Goal: Use online tool/utility: Use online tool/utility

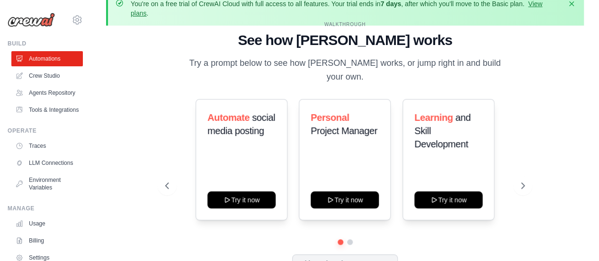
scroll to position [19, 0]
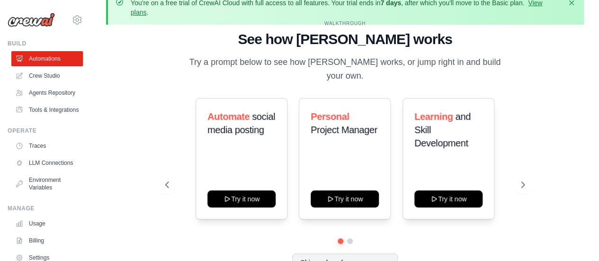
click at [103, 88] on div "You're on a free trial of CrewAI Cloud with full access to all features. Your t…" at bounding box center [345, 132] width 508 height 283
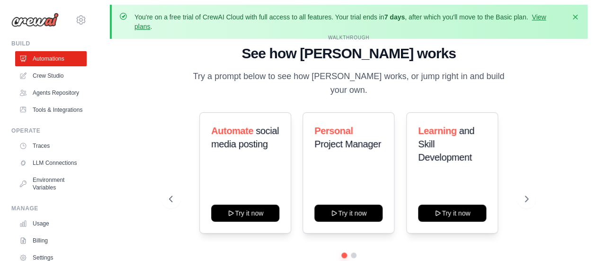
scroll to position [0, 0]
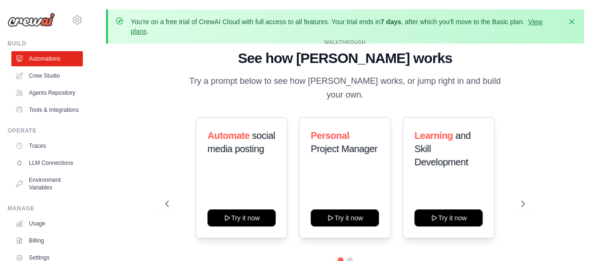
drag, startPoint x: 538, startPoint y: 53, endPoint x: 583, endPoint y: 94, distance: 60.7
click at [583, 94] on div "You're on a free trial of CrewAI Cloud with full access to all features. Your t…" at bounding box center [345, 150] width 508 height 283
click at [573, 21] on icon "button" at bounding box center [570, 21] width 9 height 9
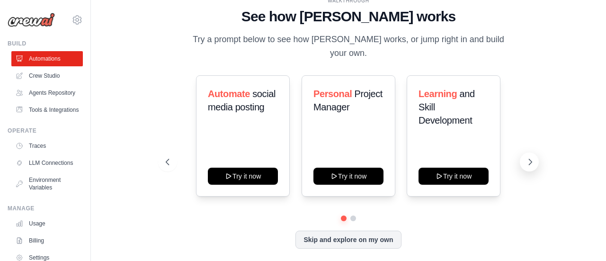
click at [528, 157] on icon at bounding box center [529, 161] width 9 height 9
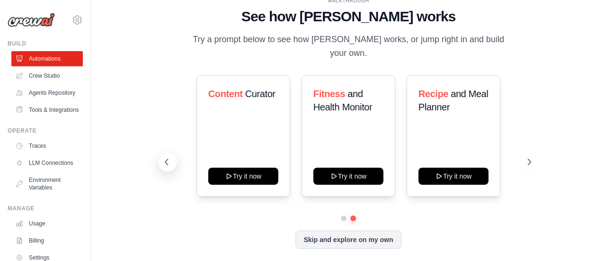
click at [171, 160] on button at bounding box center [167, 161] width 19 height 19
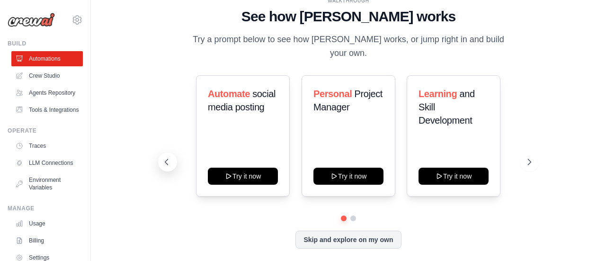
click at [171, 160] on button at bounding box center [167, 161] width 19 height 19
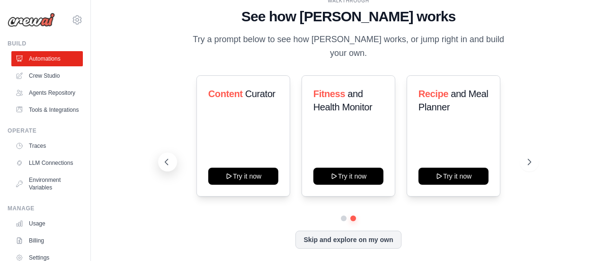
click at [171, 160] on button at bounding box center [167, 161] width 19 height 19
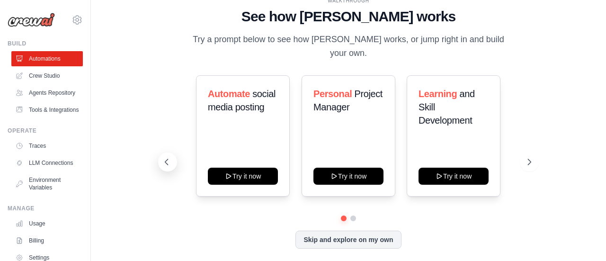
click at [171, 160] on button at bounding box center [167, 161] width 19 height 19
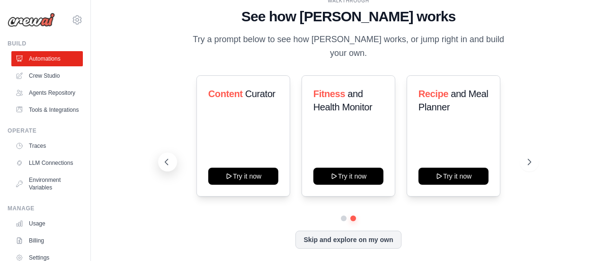
click at [171, 160] on button at bounding box center [167, 161] width 19 height 19
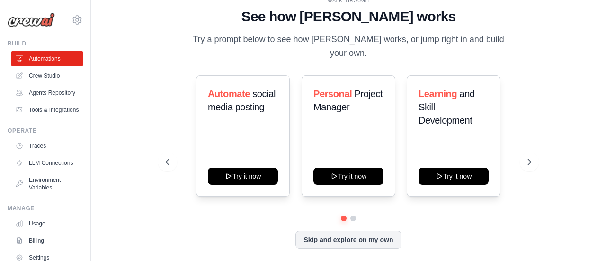
click at [561, 71] on div "WALKTHROUGH See how CrewAI works Try a prompt below to see how CrewAI works, or…" at bounding box center [348, 130] width 484 height 242
click at [167, 162] on button at bounding box center [167, 161] width 19 height 19
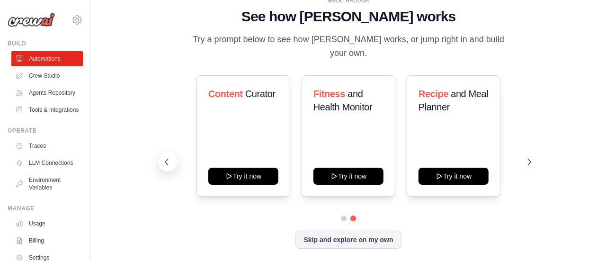
click at [167, 162] on button at bounding box center [167, 161] width 19 height 19
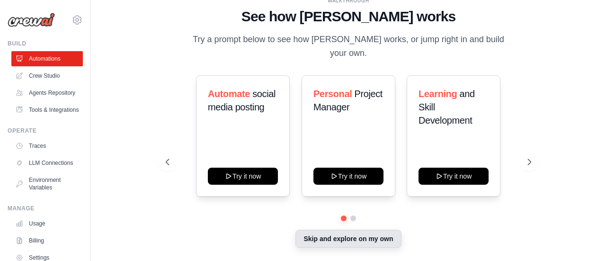
click at [324, 236] on button "Skip and explore on my own" at bounding box center [348, 238] width 106 height 18
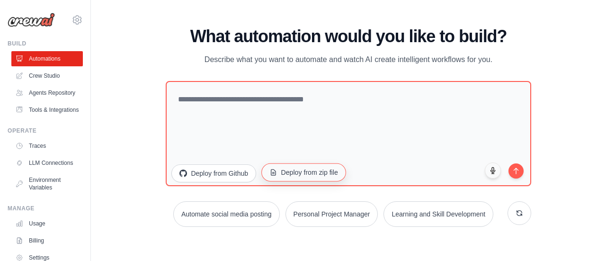
click at [305, 167] on button "Deploy from zip file" at bounding box center [303, 172] width 85 height 18
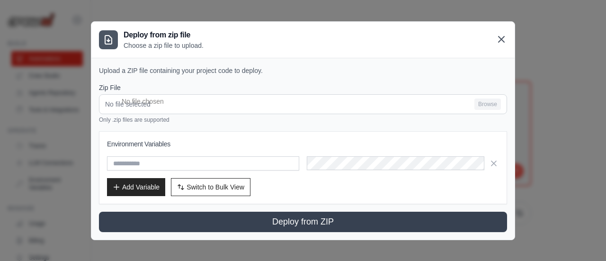
click at [500, 40] on icon at bounding box center [501, 39] width 6 height 6
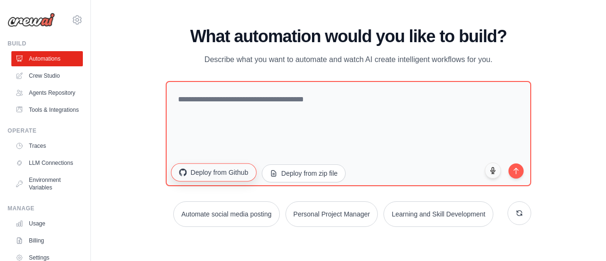
click at [223, 176] on button "Deploy from Github" at bounding box center [213, 172] width 85 height 18
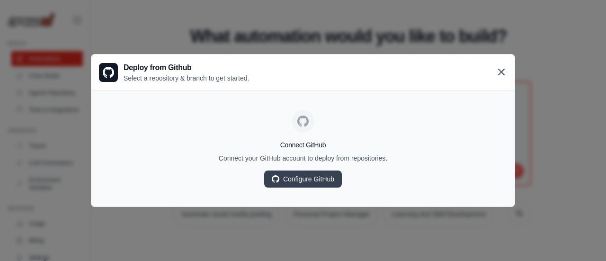
click at [499, 74] on icon at bounding box center [501, 72] width 6 height 6
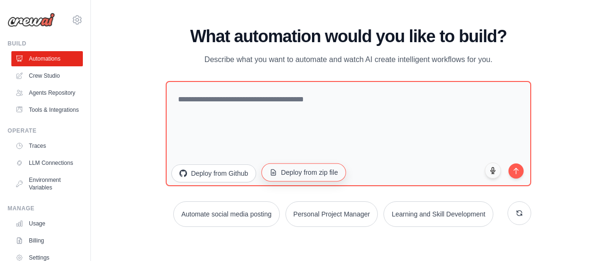
click at [307, 175] on button "Deploy from zip file" at bounding box center [303, 172] width 85 height 18
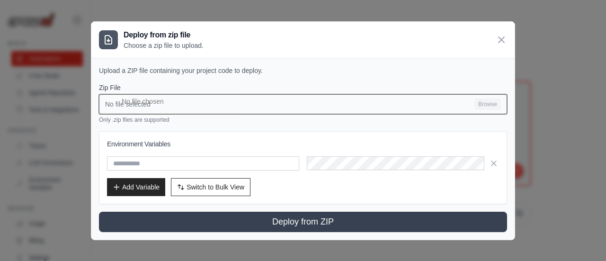
click at [488, 104] on input "No file selected Browse" at bounding box center [303, 104] width 408 height 20
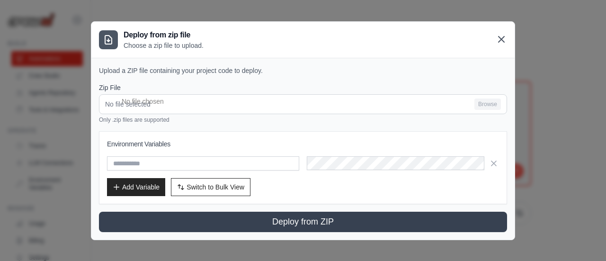
click at [500, 43] on icon at bounding box center [500, 39] width 11 height 11
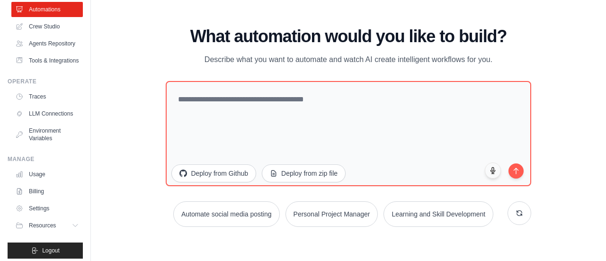
scroll to position [77, 0]
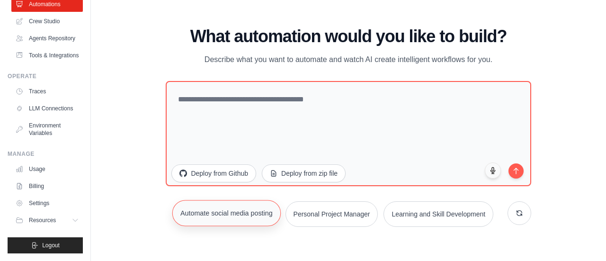
click at [227, 215] on button "Automate social media posting" at bounding box center [226, 213] width 108 height 26
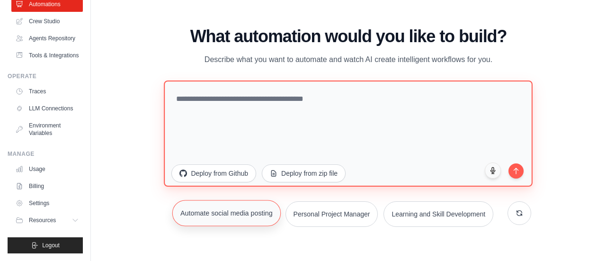
type textarea "**********"
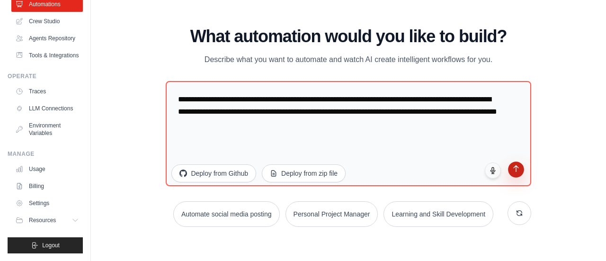
click at [517, 174] on button "submit" at bounding box center [516, 169] width 16 height 16
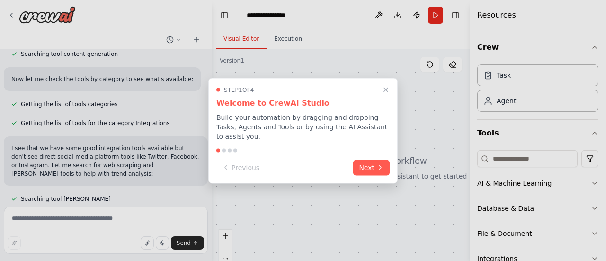
scroll to position [374, 0]
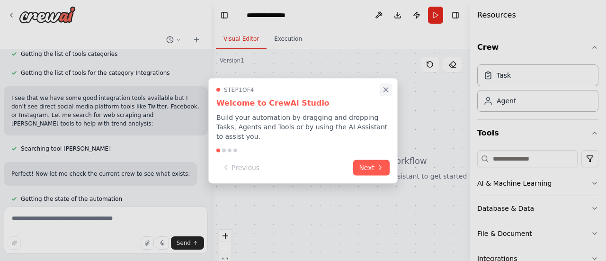
click at [391, 96] on button "Close walkthrough" at bounding box center [385, 89] width 12 height 12
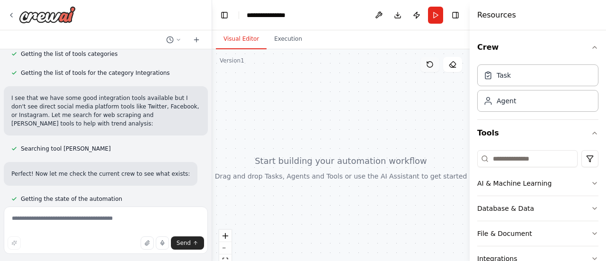
click at [435, 71] on button at bounding box center [429, 64] width 19 height 15
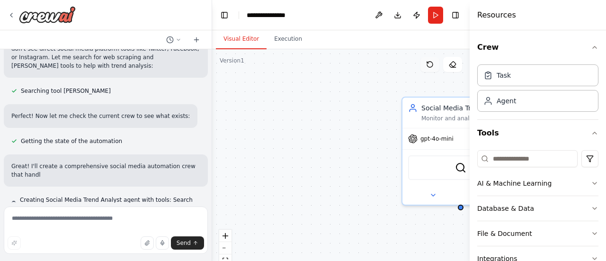
click at [428, 62] on icon at bounding box center [430, 65] width 8 height 8
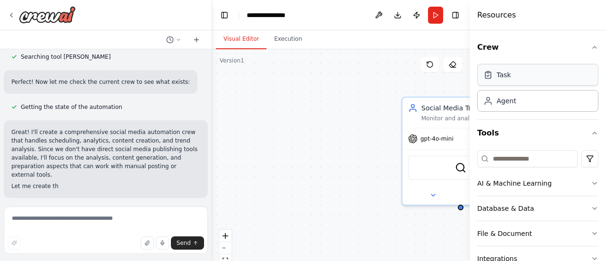
scroll to position [477, 0]
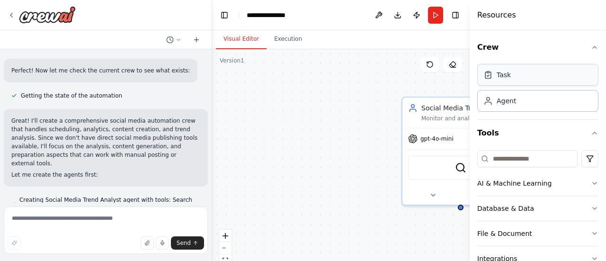
click at [503, 76] on div "Task" at bounding box center [503, 74] width 14 height 9
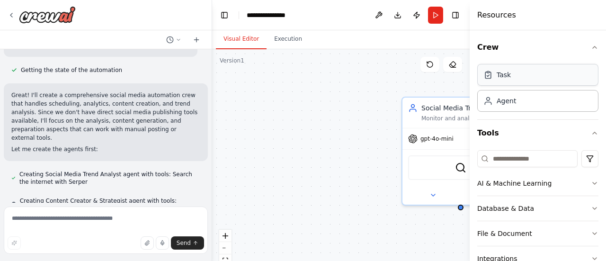
scroll to position [503, 0]
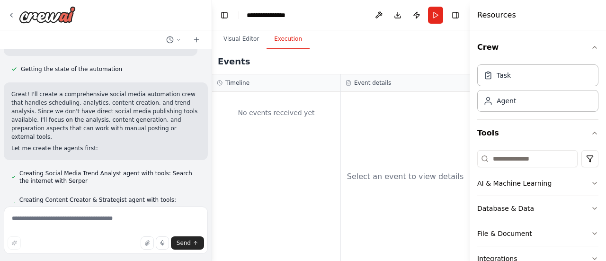
click at [284, 35] on button "Execution" at bounding box center [287, 39] width 43 height 20
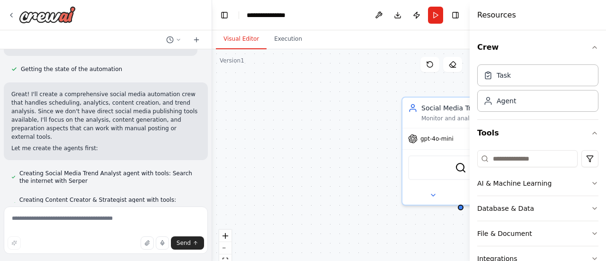
click at [230, 38] on button "Visual Editor" at bounding box center [241, 39] width 51 height 20
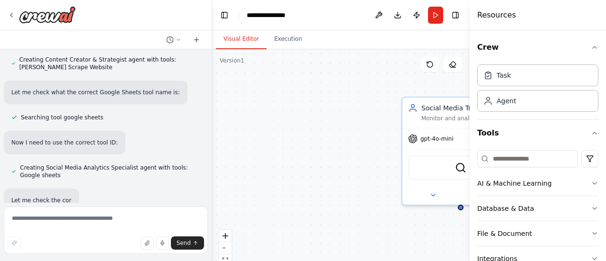
scroll to position [661, 0]
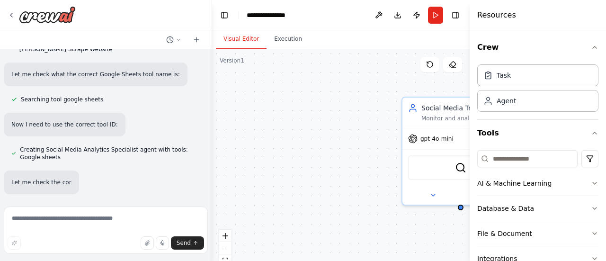
click at [216, 29] on button "Visual Editor" at bounding box center [241, 39] width 51 height 20
click at [110, 221] on textarea at bounding box center [106, 229] width 204 height 47
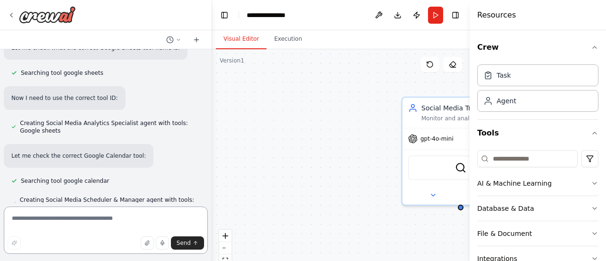
click at [110, 221] on textarea at bounding box center [106, 229] width 204 height 47
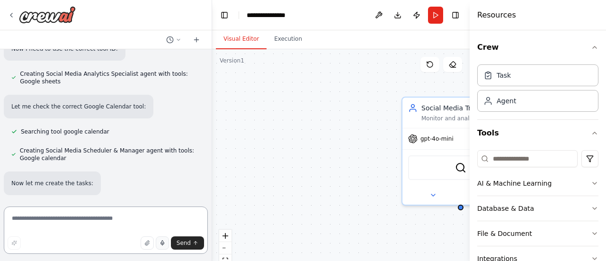
scroll to position [738, 0]
click at [147, 248] on button "button" at bounding box center [147, 242] width 13 height 13
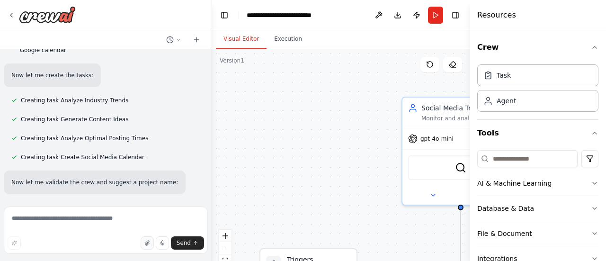
scroll to position [864, 0]
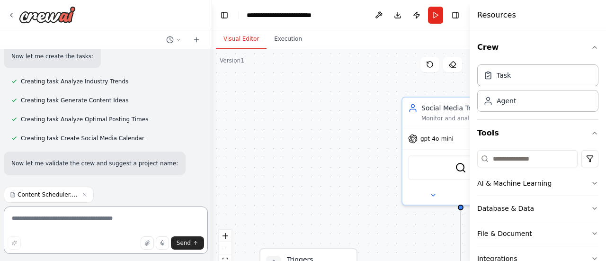
click at [60, 216] on textarea at bounding box center [106, 229] width 204 height 47
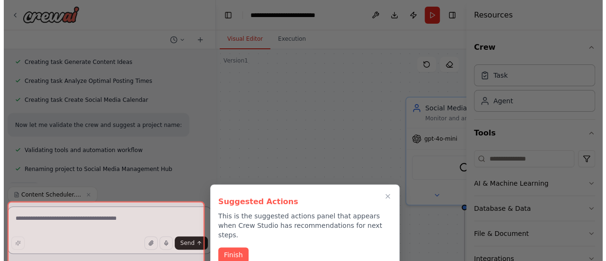
scroll to position [906, 0]
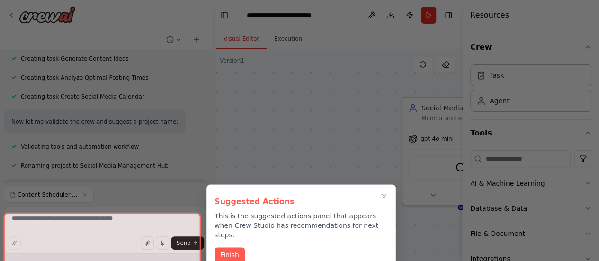
click at [187, 244] on div at bounding box center [102, 246] width 197 height 69
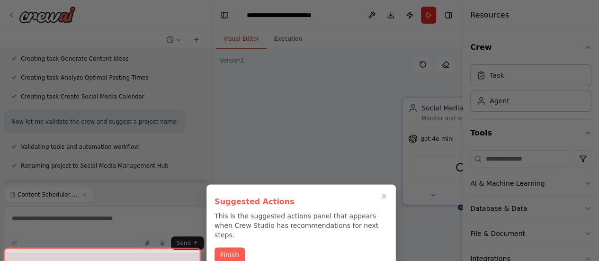
click at [187, 244] on div at bounding box center [299, 130] width 599 height 261
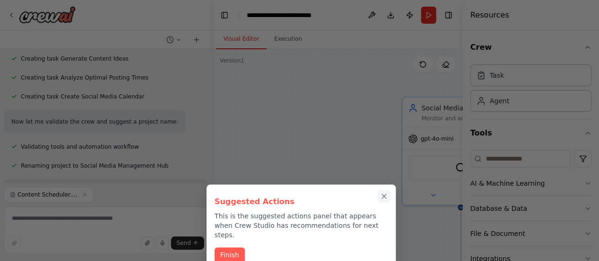
click at [380, 193] on icon "Close walkthrough" at bounding box center [383, 196] width 9 height 9
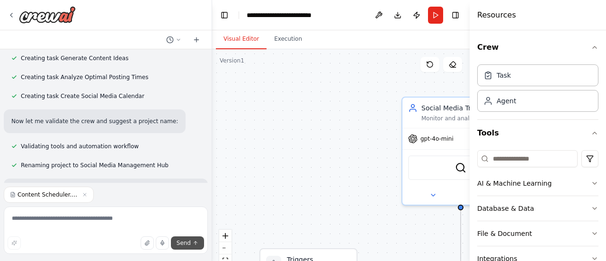
click at [189, 242] on span "Send" at bounding box center [183, 243] width 14 height 8
click at [592, 48] on icon "button" at bounding box center [594, 47] width 4 height 2
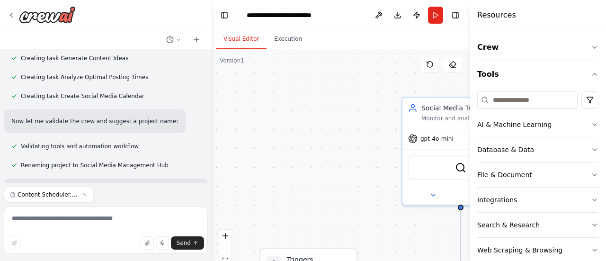
click at [398, 72] on div ".deletable-edge-delete-btn { width: 20px; height: 20px; border: 0px solid #ffff…" at bounding box center [340, 167] width 257 height 237
click at [108, 218] on textarea at bounding box center [106, 229] width 204 height 47
type textarea "**********"
click at [194, 242] on icon "submit" at bounding box center [196, 243] width 6 height 6
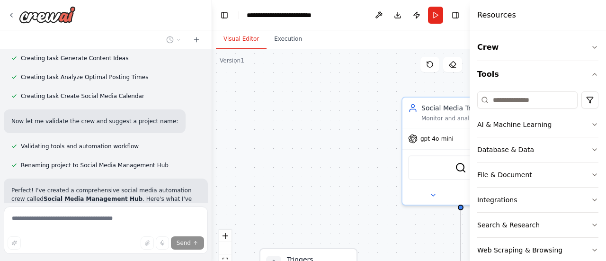
click at [166, 141] on div "Validating tools and automation workflow" at bounding box center [106, 146] width 204 height 11
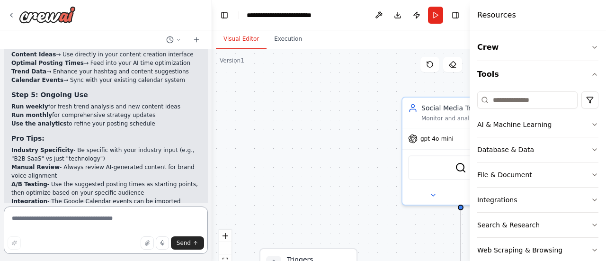
scroll to position [1921, 0]
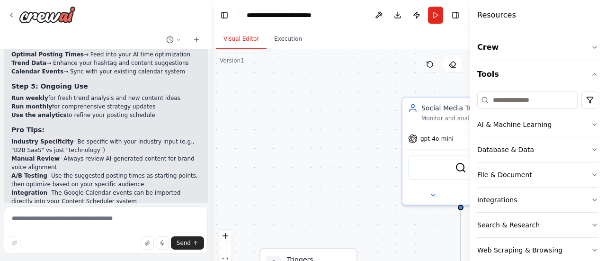
click at [432, 63] on icon at bounding box center [430, 65] width 8 height 8
click at [481, 149] on div "Database & Data" at bounding box center [505, 149] width 57 height 9
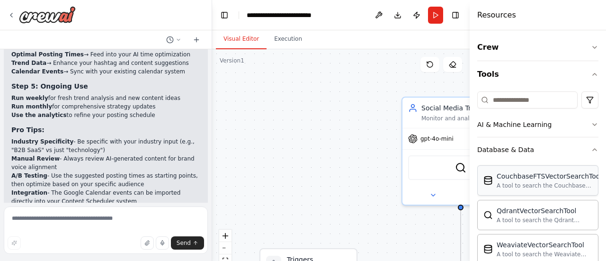
click at [504, 172] on div "CouchbaseFTSVectorSearchTool" at bounding box center [548, 175] width 105 height 9
click at [509, 180] on div "CouchbaseFTSVectorSearchTool" at bounding box center [548, 175] width 105 height 9
click at [524, 154] on div "Database & Data" at bounding box center [505, 149] width 57 height 9
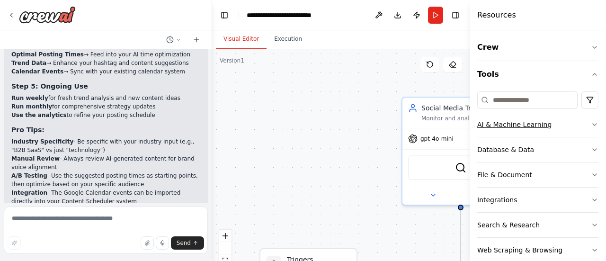
click at [511, 122] on div "AI & Machine Learning" at bounding box center [514, 124] width 74 height 9
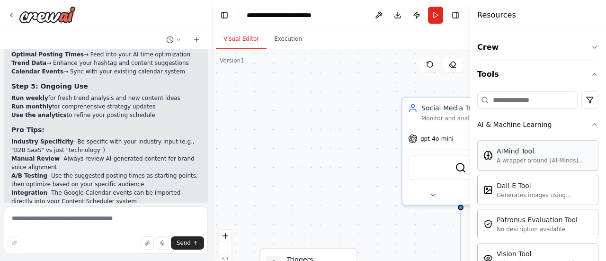
click at [508, 153] on div "AIMind Tool" at bounding box center [544, 150] width 96 height 9
click at [442, 177] on div "SerperDevTool" at bounding box center [460, 165] width 105 height 25
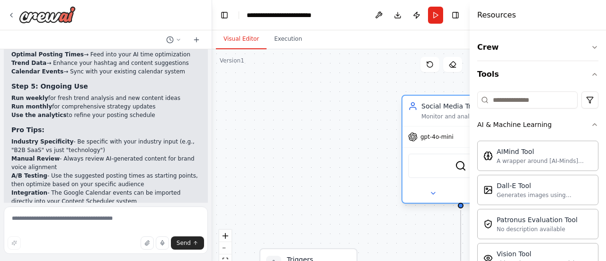
click at [442, 177] on div "SerperDevTool" at bounding box center [460, 165] width 105 height 25
click at [465, 169] on img at bounding box center [460, 165] width 11 height 11
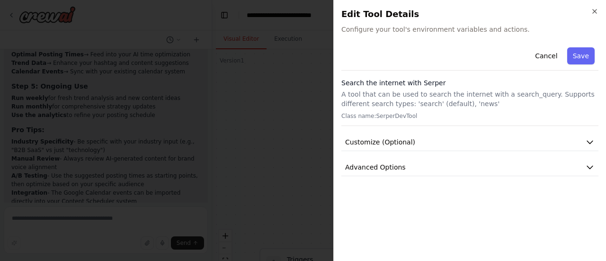
click at [593, 7] on div "Close Edit Tool Details Configure your tool's environment variables and actions…" at bounding box center [469, 130] width 273 height 261
click at [542, 53] on button "Cancel" at bounding box center [546, 55] width 34 height 17
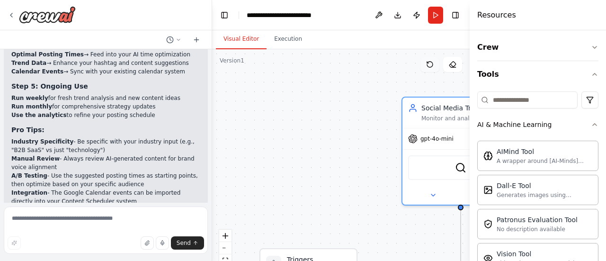
click at [423, 63] on button at bounding box center [429, 64] width 19 height 15
click at [590, 49] on icon "button" at bounding box center [594, 48] width 8 height 8
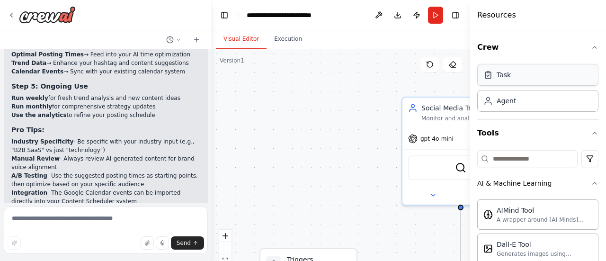
click at [521, 77] on div "Task" at bounding box center [537, 75] width 121 height 22
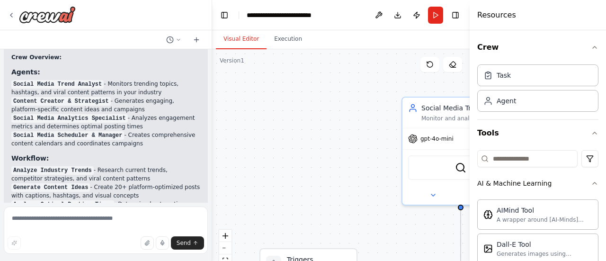
scroll to position [1034, 0]
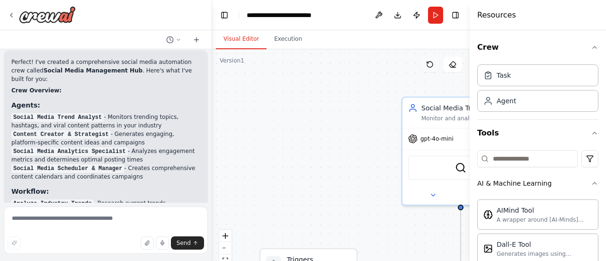
click at [426, 64] on icon at bounding box center [430, 65] width 8 height 8
click at [427, 63] on icon at bounding box center [430, 65] width 8 height 8
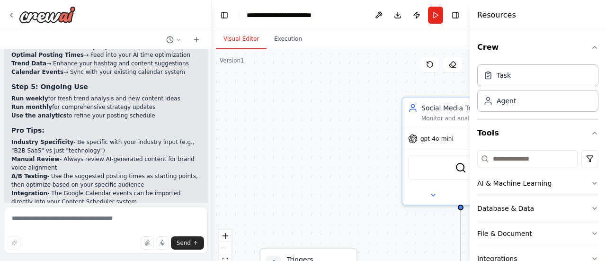
scroll to position [1921, 0]
click at [590, 47] on icon "button" at bounding box center [594, 48] width 8 height 8
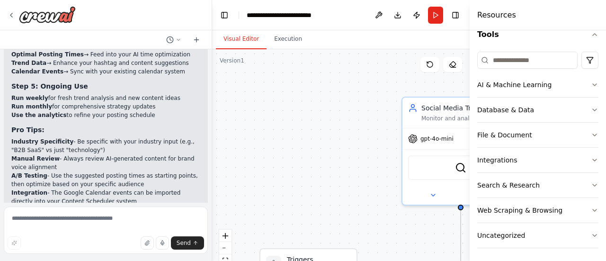
scroll to position [41, 0]
click at [414, 215] on div ".deletable-edge-delete-btn { width: 20px; height: 20px; border: 0px solid #ffff…" at bounding box center [340, 167] width 257 height 237
click at [460, 22] on header "**********" at bounding box center [340, 15] width 257 height 30
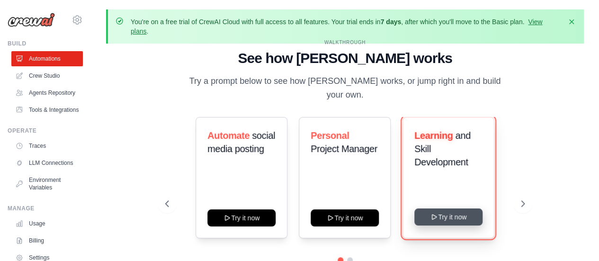
click at [433, 215] on button "Try it now" at bounding box center [448, 216] width 68 height 17
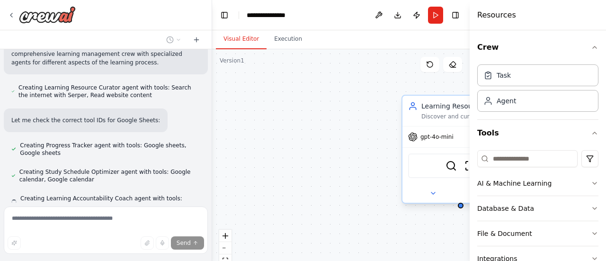
scroll to position [308, 0]
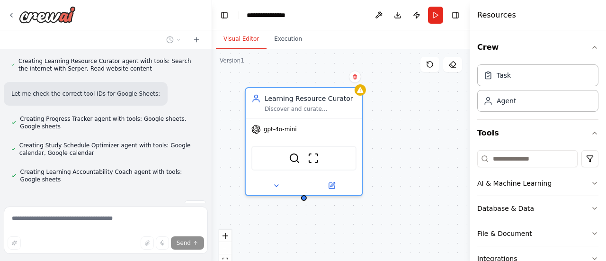
drag, startPoint x: 402, startPoint y: 129, endPoint x: 242, endPoint y: 116, distance: 160.4
click at [242, 116] on div "Learning Resource Curator Discover and curate personalized learning resources f…" at bounding box center [340, 167] width 257 height 237
click at [352, 78] on icon at bounding box center [355, 77] width 6 height 6
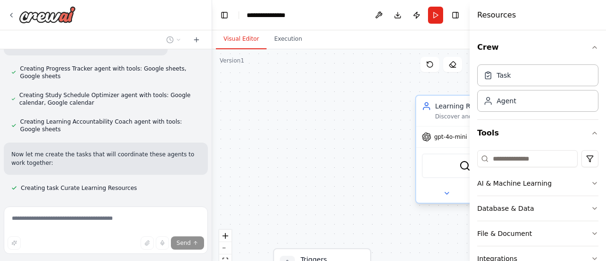
scroll to position [367, 0]
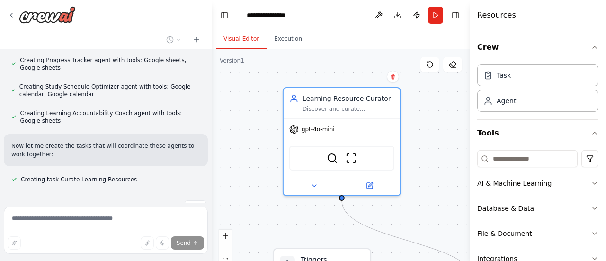
drag, startPoint x: 418, startPoint y: 128, endPoint x: 279, endPoint y: 119, distance: 138.9
click at [279, 119] on div ".deletable-edge-delete-btn { width: 20px; height: 20px; border: 0px solid #ffff…" at bounding box center [340, 167] width 257 height 237
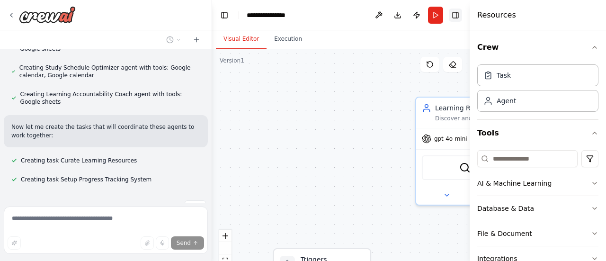
scroll to position [405, 0]
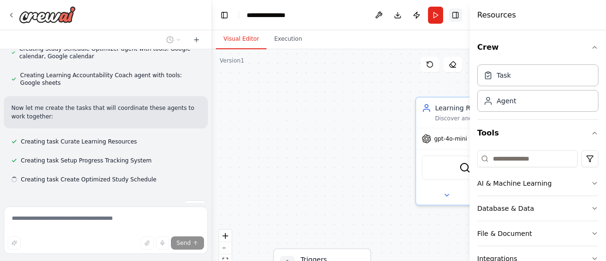
click at [455, 15] on button "Toggle Right Sidebar" at bounding box center [455, 15] width 13 height 13
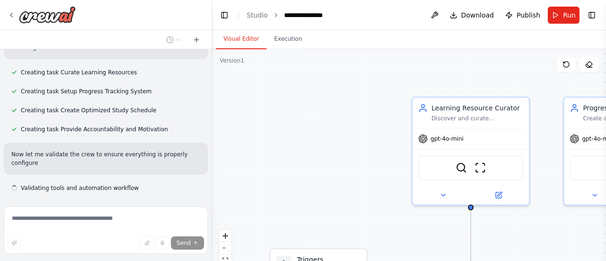
scroll to position [482, 0]
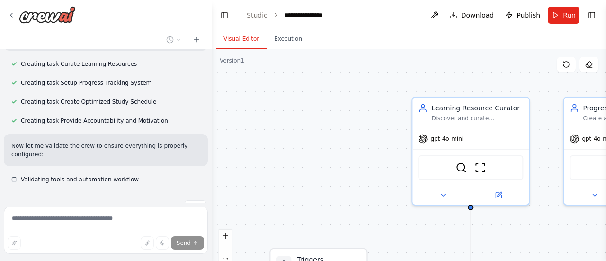
drag, startPoint x: 600, startPoint y: 173, endPoint x: 308, endPoint y: 170, distance: 292.4
click at [308, 170] on div ".deletable-edge-delete-btn { width: 20px; height: 20px; border: 0px solid #ffff…" at bounding box center [409, 167] width 394 height 237
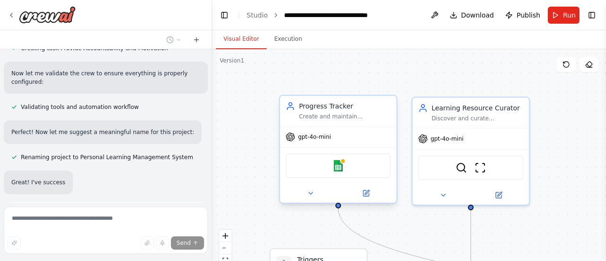
scroll to position [555, 0]
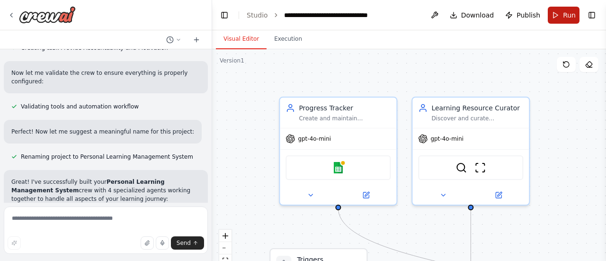
click at [558, 21] on button "Run" at bounding box center [563, 15] width 32 height 17
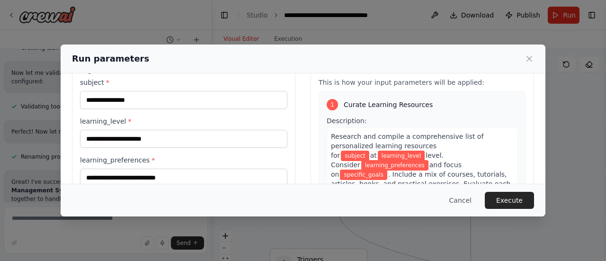
scroll to position [0, 0]
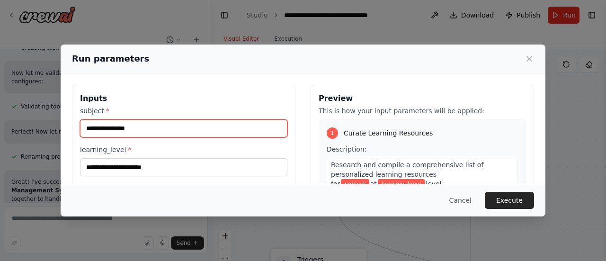
click at [169, 124] on input "subject *" at bounding box center [183, 128] width 207 height 18
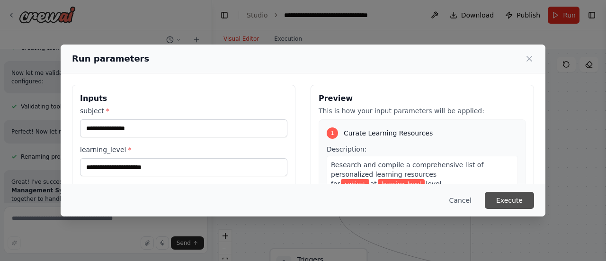
click at [520, 197] on button "Execute" at bounding box center [508, 200] width 49 height 17
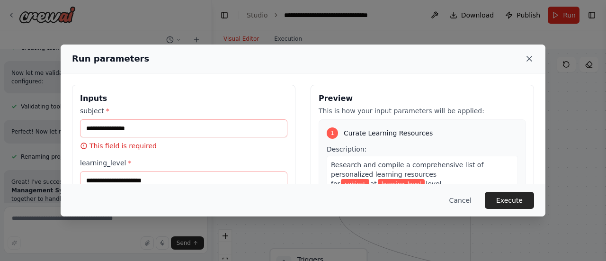
click at [529, 59] on icon at bounding box center [529, 58] width 5 height 5
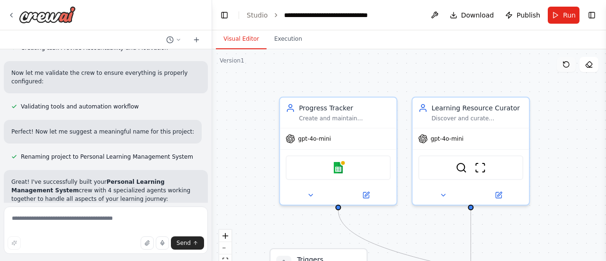
click at [565, 66] on icon at bounding box center [566, 65] width 8 height 8
click at [566, 61] on icon at bounding box center [566, 65] width 8 height 8
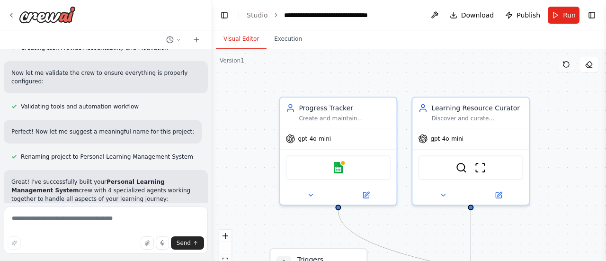
click at [567, 63] on icon at bounding box center [566, 65] width 8 height 8
click at [556, 85] on div ".deletable-edge-delete-btn { width: 20px; height: 20px; border: 0px solid #ffff…" at bounding box center [409, 167] width 394 height 237
